Goal: Task Accomplishment & Management: Manage account settings

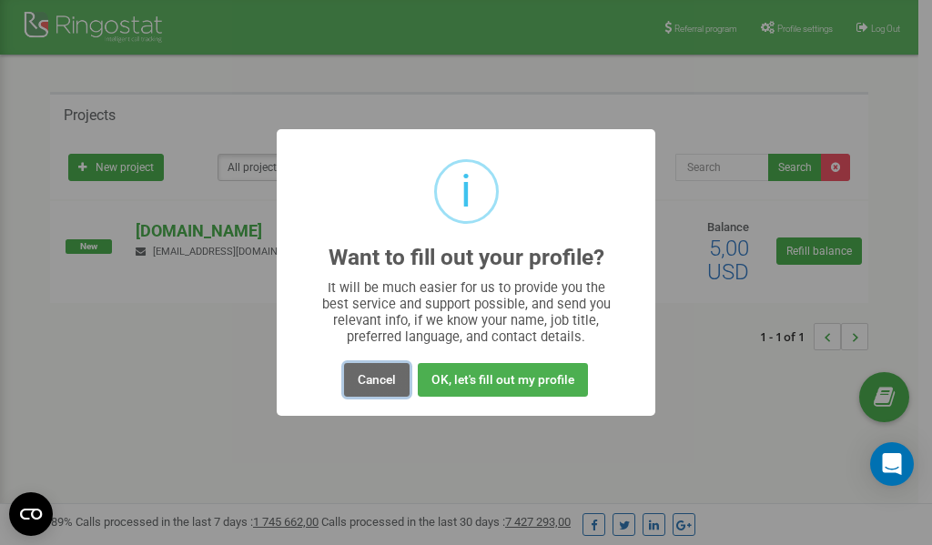
click at [372, 379] on button "Cancel" at bounding box center [377, 380] width 66 height 34
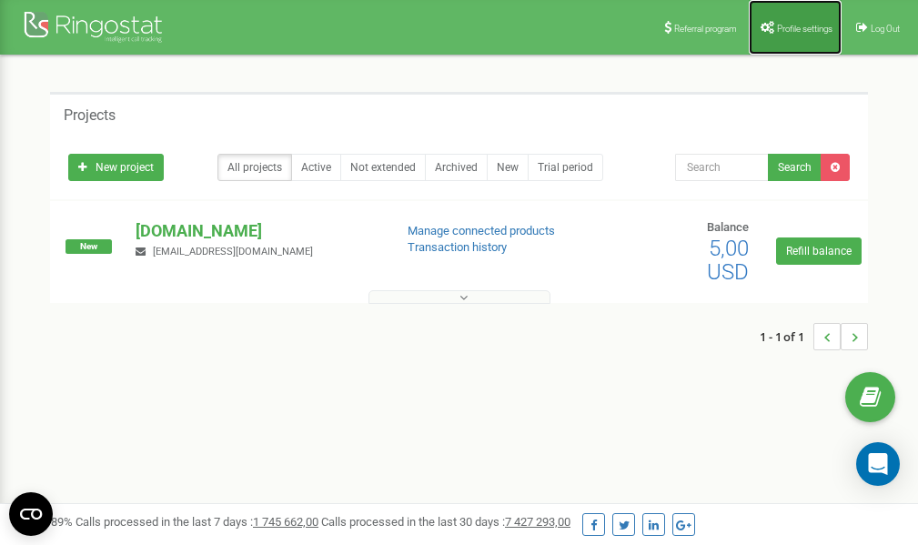
click at [783, 30] on span "Profile settings" at bounding box center [805, 29] width 56 height 10
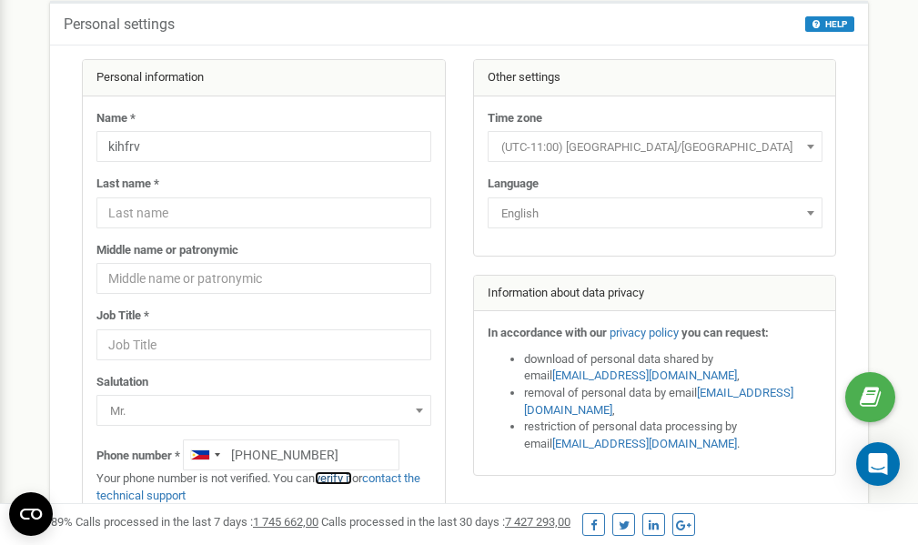
click at [340, 480] on link "verify it" at bounding box center [333, 478] width 37 height 14
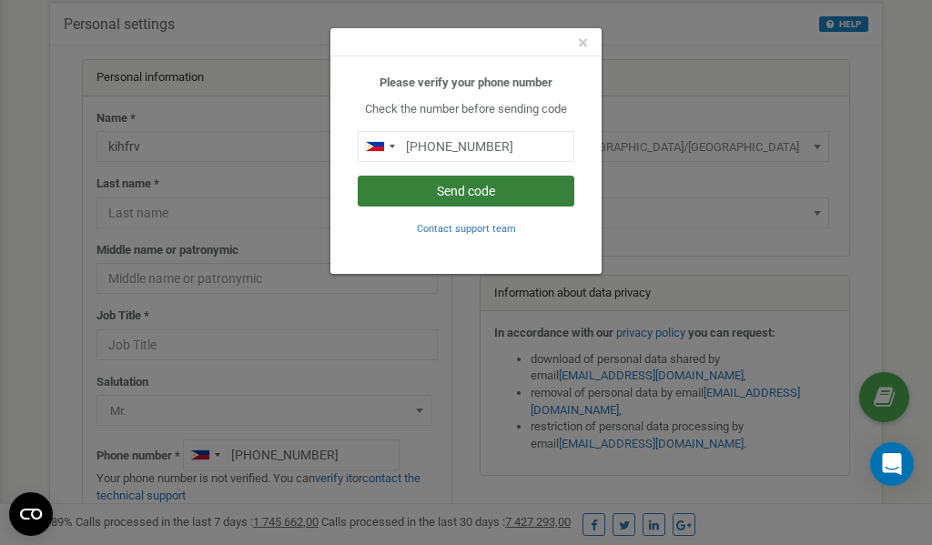
click at [479, 189] on button "Send code" at bounding box center [466, 191] width 217 height 31
